Goal: Transaction & Acquisition: Obtain resource

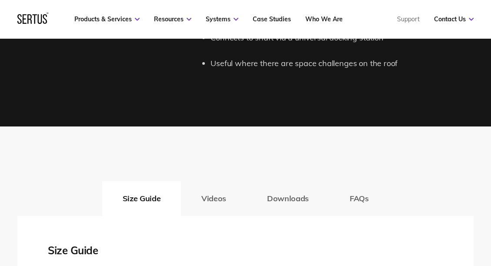
scroll to position [1390, 0]
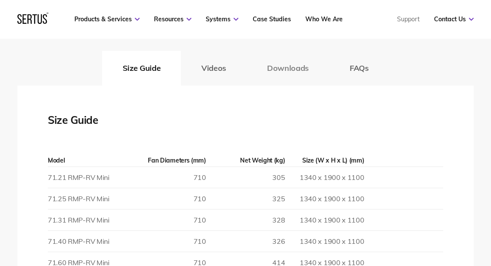
click at [296, 66] on button "Downloads" at bounding box center [287, 68] width 83 height 35
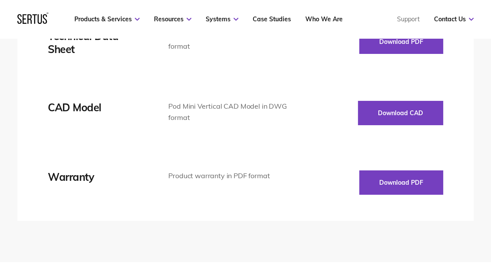
scroll to position [1477, 0]
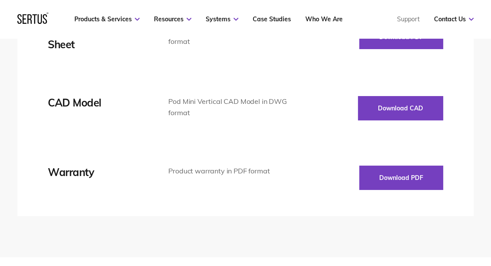
click at [86, 112] on div "CAD Model" at bounding box center [108, 108] width 120 height 24
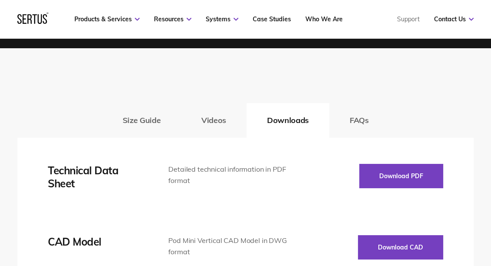
scroll to position [1303, 0]
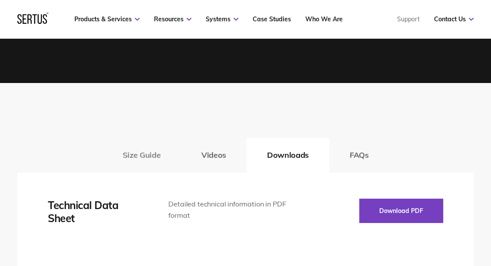
click at [142, 155] on button "Size Guide" at bounding box center [141, 155] width 79 height 35
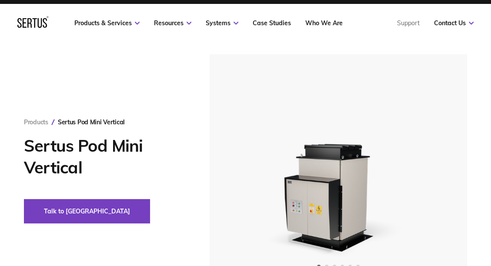
scroll to position [0, 0]
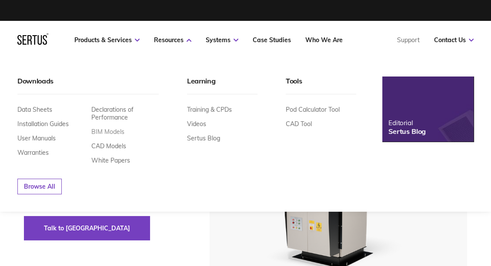
click at [107, 131] on link "BIM Models" at bounding box center [107, 132] width 33 height 8
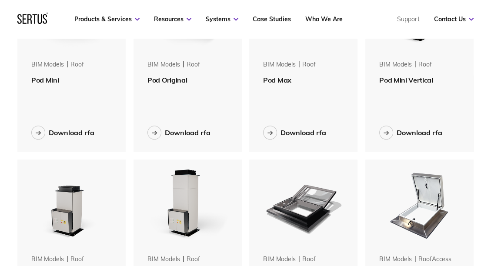
scroll to position [348, 0]
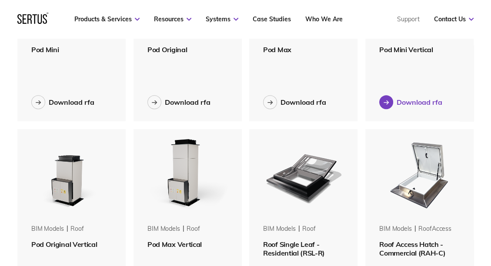
click at [415, 100] on div "Download rfa" at bounding box center [419, 102] width 46 height 9
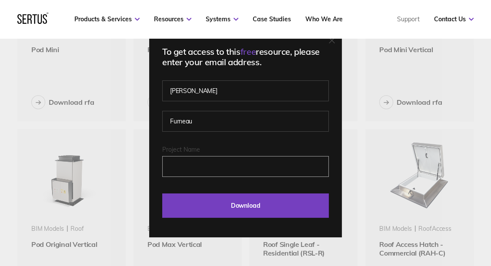
click at [189, 169] on input "Project Name" at bounding box center [245, 166] width 166 height 21
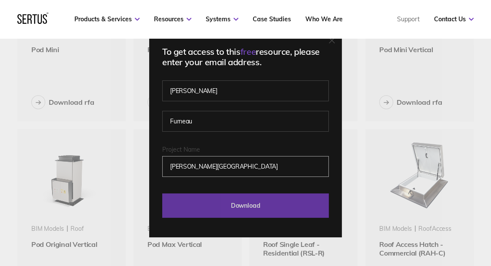
type input "[PERSON_NAME][GEOGRAPHIC_DATA]"
click at [226, 199] on input "Download" at bounding box center [245, 205] width 166 height 24
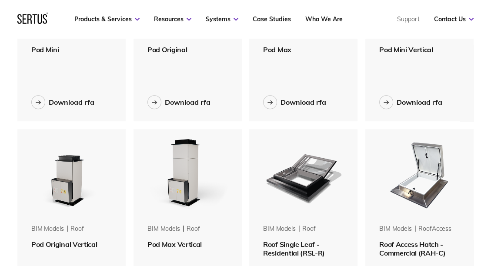
click at [201, 256] on div "BIM Models roof Pod Max Vertical Download rfa" at bounding box center [187, 222] width 108 height 187
